Goal: Check status: Check status

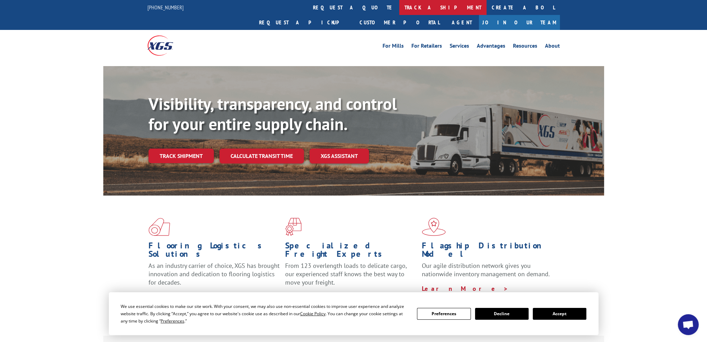
click at [399, 9] on link "track a shipment" at bounding box center [442, 7] width 87 height 15
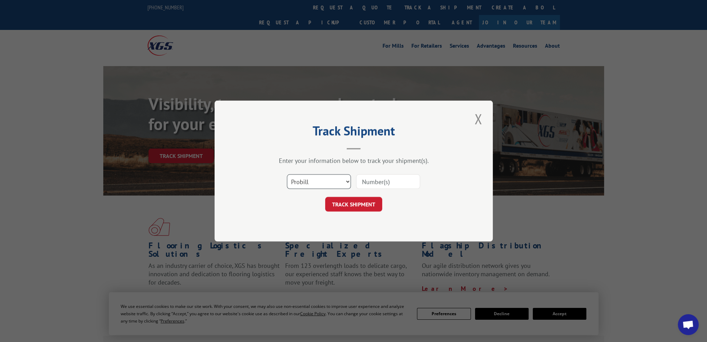
click at [346, 177] on select "Select category... Probill BOL PO" at bounding box center [319, 181] width 64 height 15
select select "bol"
click at [287, 174] on select "Select category... Probill BOL PO" at bounding box center [319, 181] width 64 height 15
paste input "6200031649"
type input "6200031649"
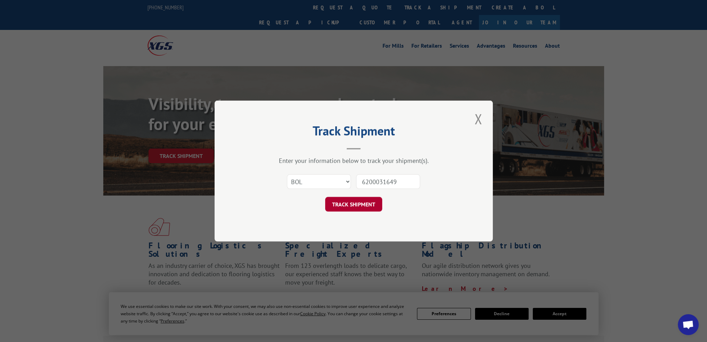
click at [373, 203] on button "TRACK SHIPMENT" at bounding box center [353, 204] width 57 height 15
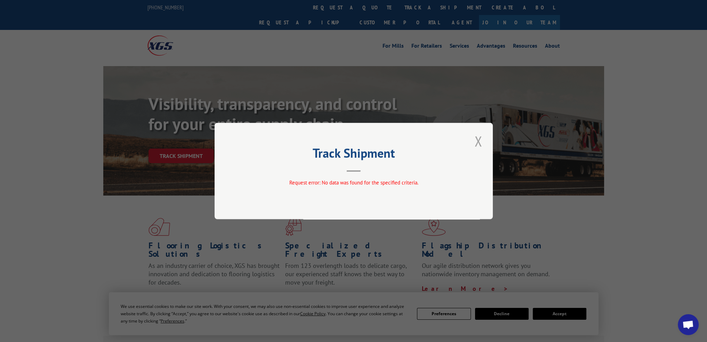
click at [476, 140] on button "Close modal" at bounding box center [478, 140] width 12 height 19
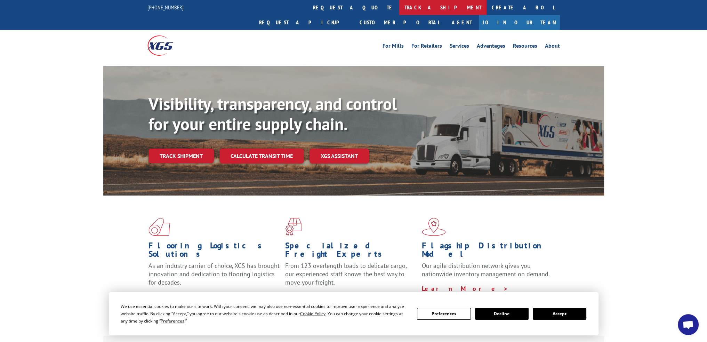
click at [399, 9] on link "track a shipment" at bounding box center [442, 7] width 87 height 15
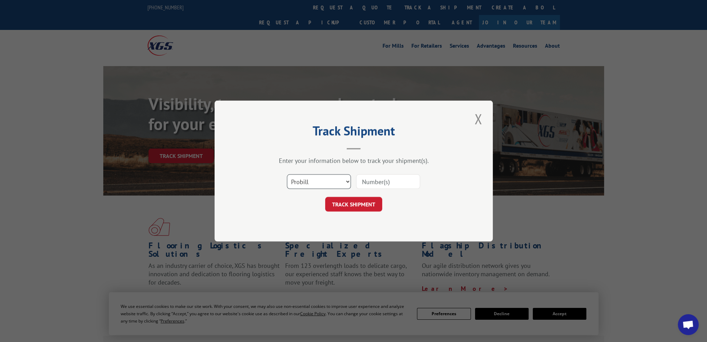
click at [348, 184] on select "Select category... Probill BOL PO" at bounding box center [319, 181] width 64 height 15
select select "po"
click at [287, 174] on select "Select category... Probill BOL PO" at bounding box center [319, 181] width 64 height 15
click at [373, 180] on input at bounding box center [388, 181] width 64 height 15
type input "292706317"
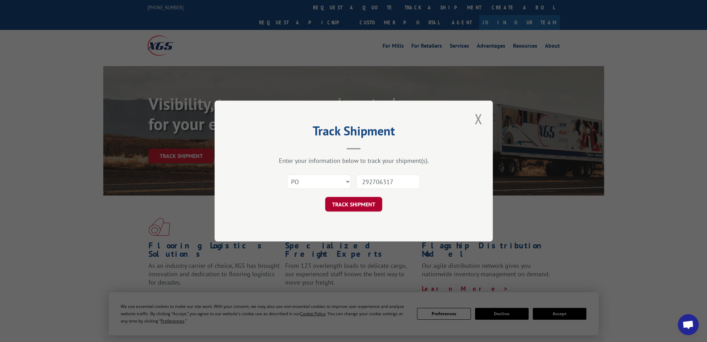
click at [369, 207] on button "TRACK SHIPMENT" at bounding box center [353, 204] width 57 height 15
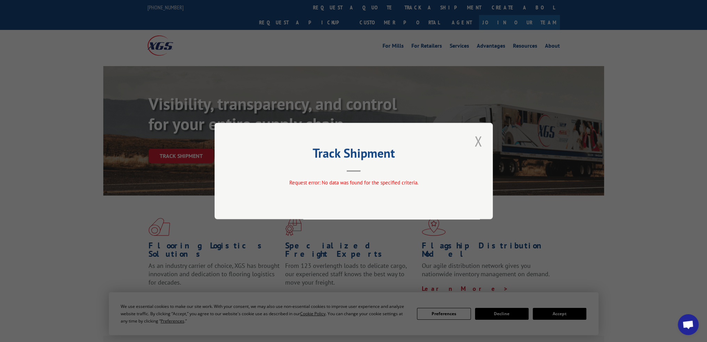
click at [479, 144] on button "Close modal" at bounding box center [478, 140] width 12 height 19
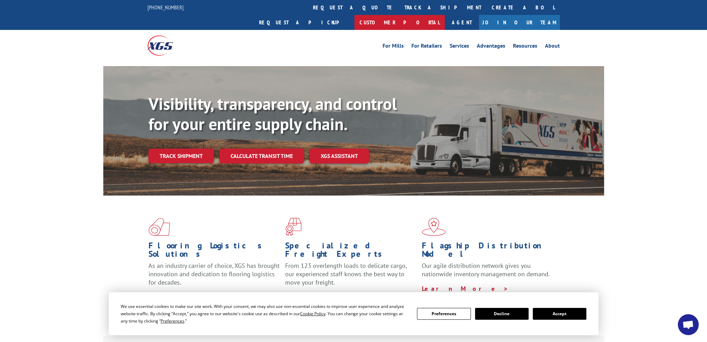
click at [445, 15] on link "Customer Portal" at bounding box center [399, 22] width 90 height 15
